Goal: Information Seeking & Learning: Learn about a topic

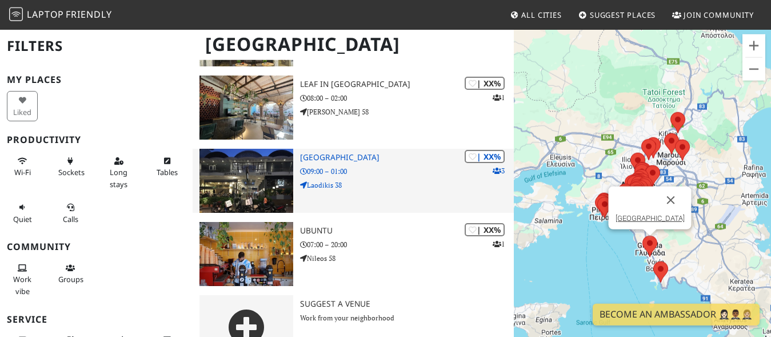
scroll to position [2939, 0]
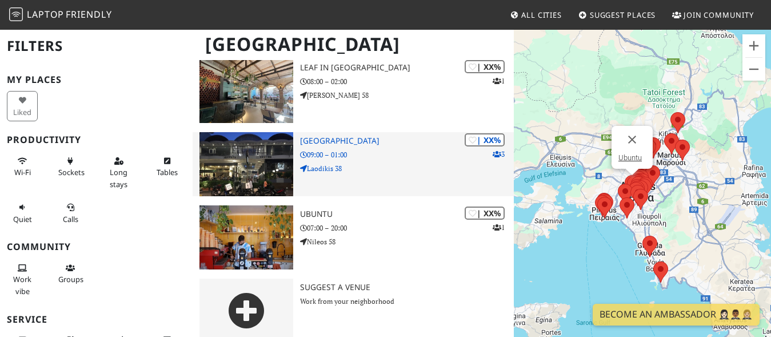
drag, startPoint x: 202, startPoint y: 45, endPoint x: 418, endPoint y: 192, distance: 262.1
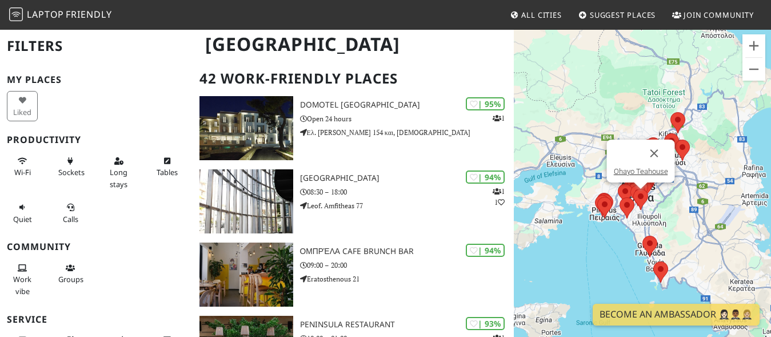
scroll to position [0, 0]
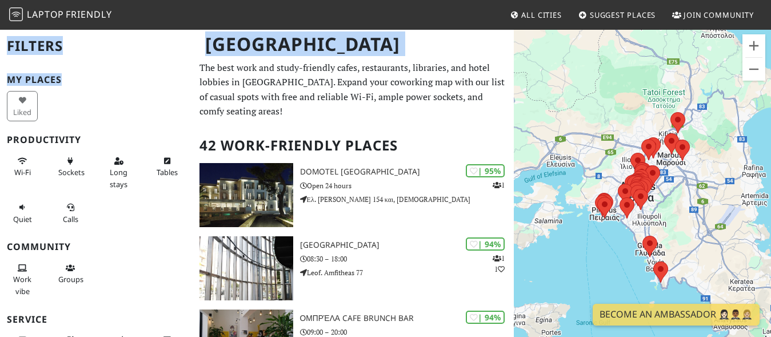
click at [208, 45] on h1 "[GEOGRAPHIC_DATA]" at bounding box center [354, 44] width 316 height 31
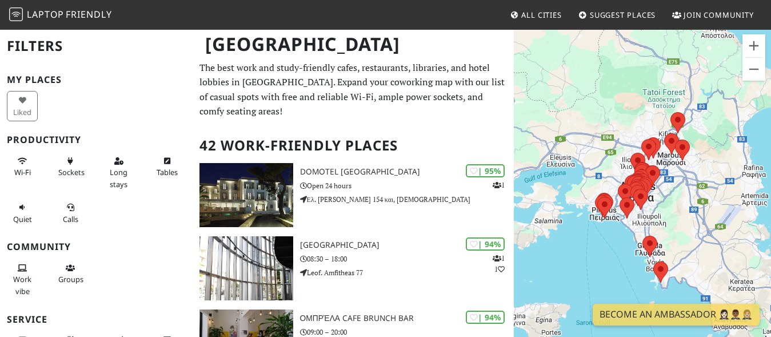
click at [208, 43] on h1 "[GEOGRAPHIC_DATA]" at bounding box center [354, 44] width 316 height 31
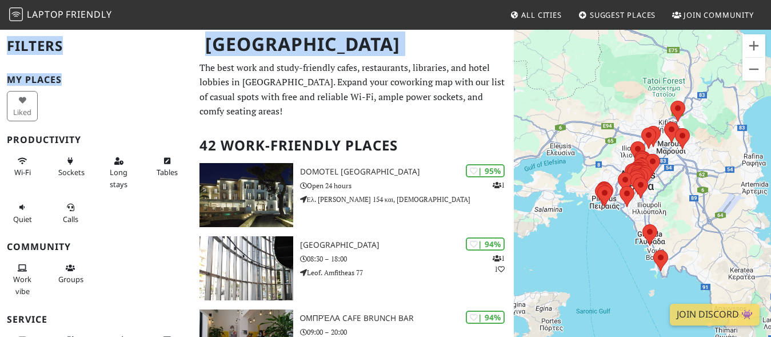
drag, startPoint x: 208, startPoint y: 41, endPoint x: 198, endPoint y: 63, distance: 23.8
click at [198, 63] on div "[GEOGRAPHIC_DATA]" at bounding box center [385, 51] width 771 height 45
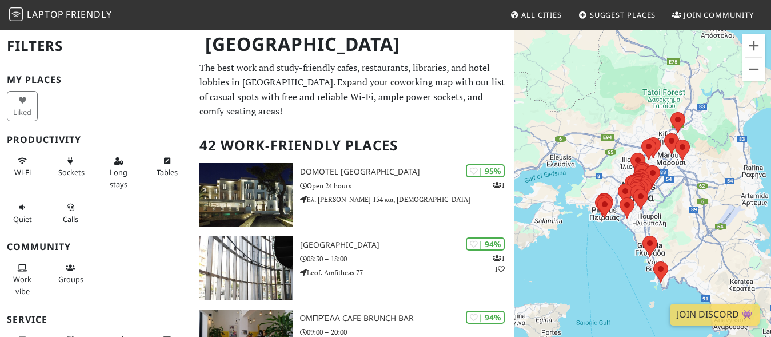
click at [209, 45] on h1 "[GEOGRAPHIC_DATA]" at bounding box center [354, 44] width 316 height 31
click at [209, 43] on h1 "[GEOGRAPHIC_DATA]" at bounding box center [354, 44] width 316 height 31
